Goal: Find specific page/section: Find specific page/section

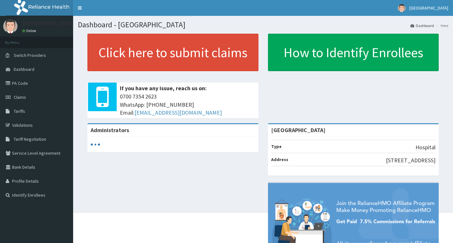
click at [30, 112] on link "Tariffs" at bounding box center [36, 111] width 73 height 14
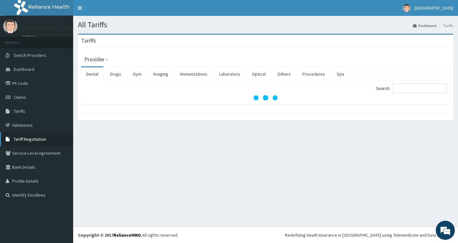
drag, startPoint x: 32, startPoint y: 114, endPoint x: 45, endPoint y: 143, distance: 31.2
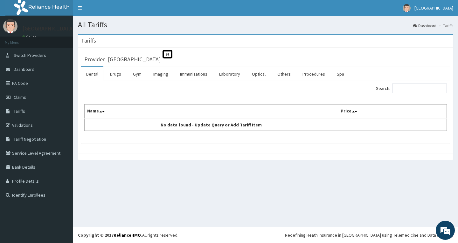
drag, startPoint x: 45, startPoint y: 143, endPoint x: 196, endPoint y: 176, distance: 155.5
click at [196, 176] on div "All Tariffs Dashboard Tariffs [GEOGRAPHIC_DATA] Provider - [GEOGRAPHIC_DATA] St…" at bounding box center [265, 121] width 385 height 211
click at [124, 78] on link "Drugs" at bounding box center [115, 73] width 21 height 13
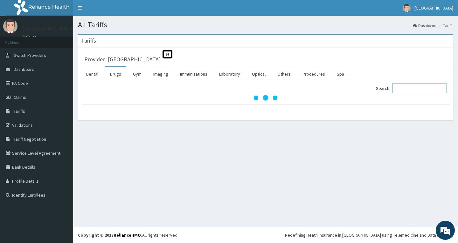
click at [426, 90] on input "Search:" at bounding box center [419, 89] width 55 height 10
type input "O"
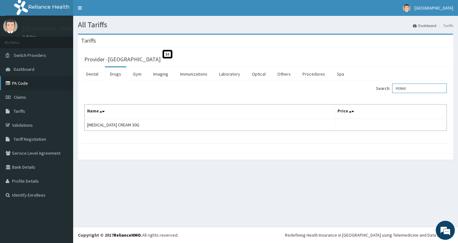
type input "PERME"
click at [29, 80] on link "PA Code" at bounding box center [36, 83] width 73 height 14
